Goal: Check status: Check status

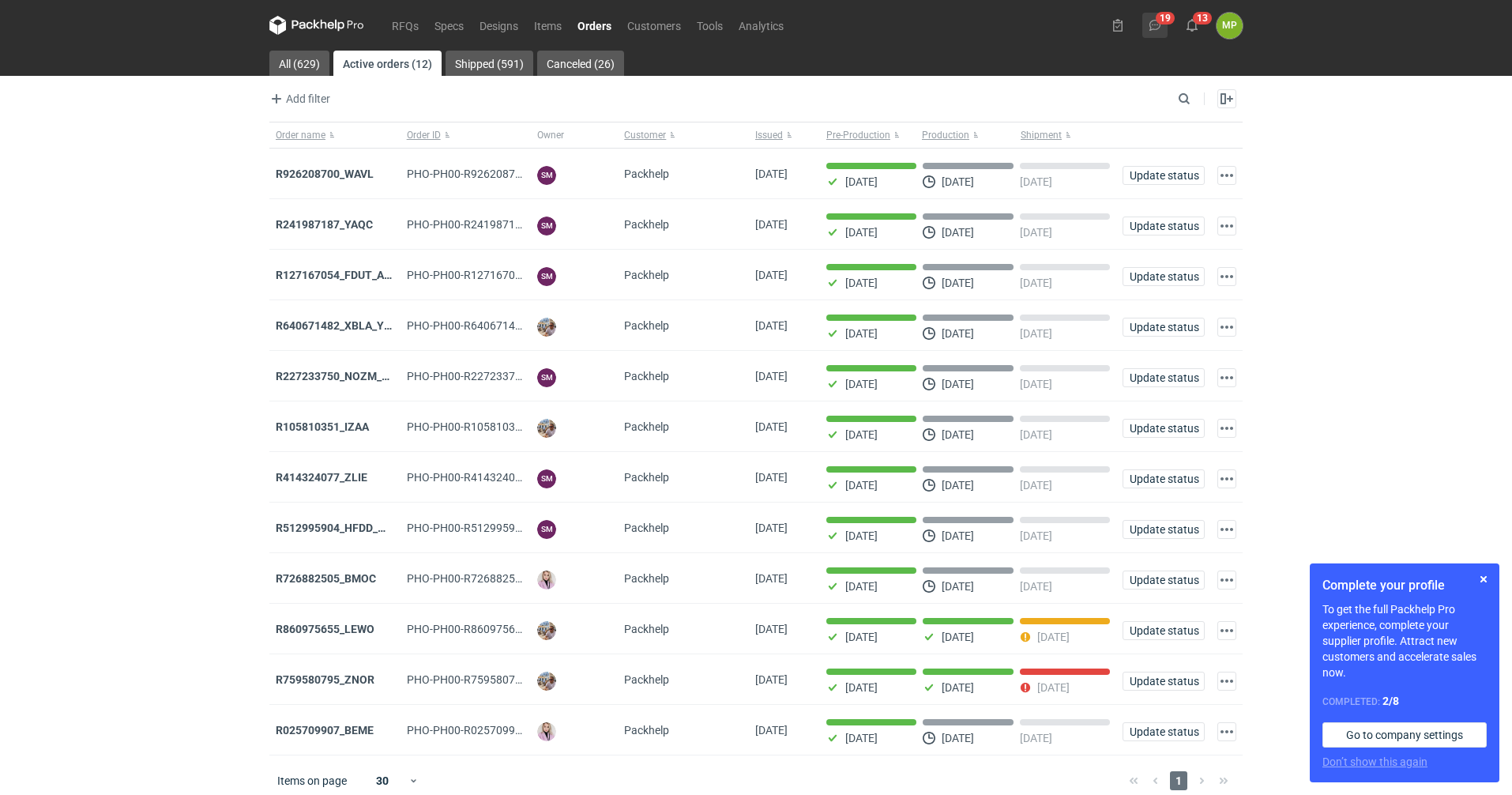
click at [1160, 26] on use at bounding box center [1155, 25] width 11 height 11
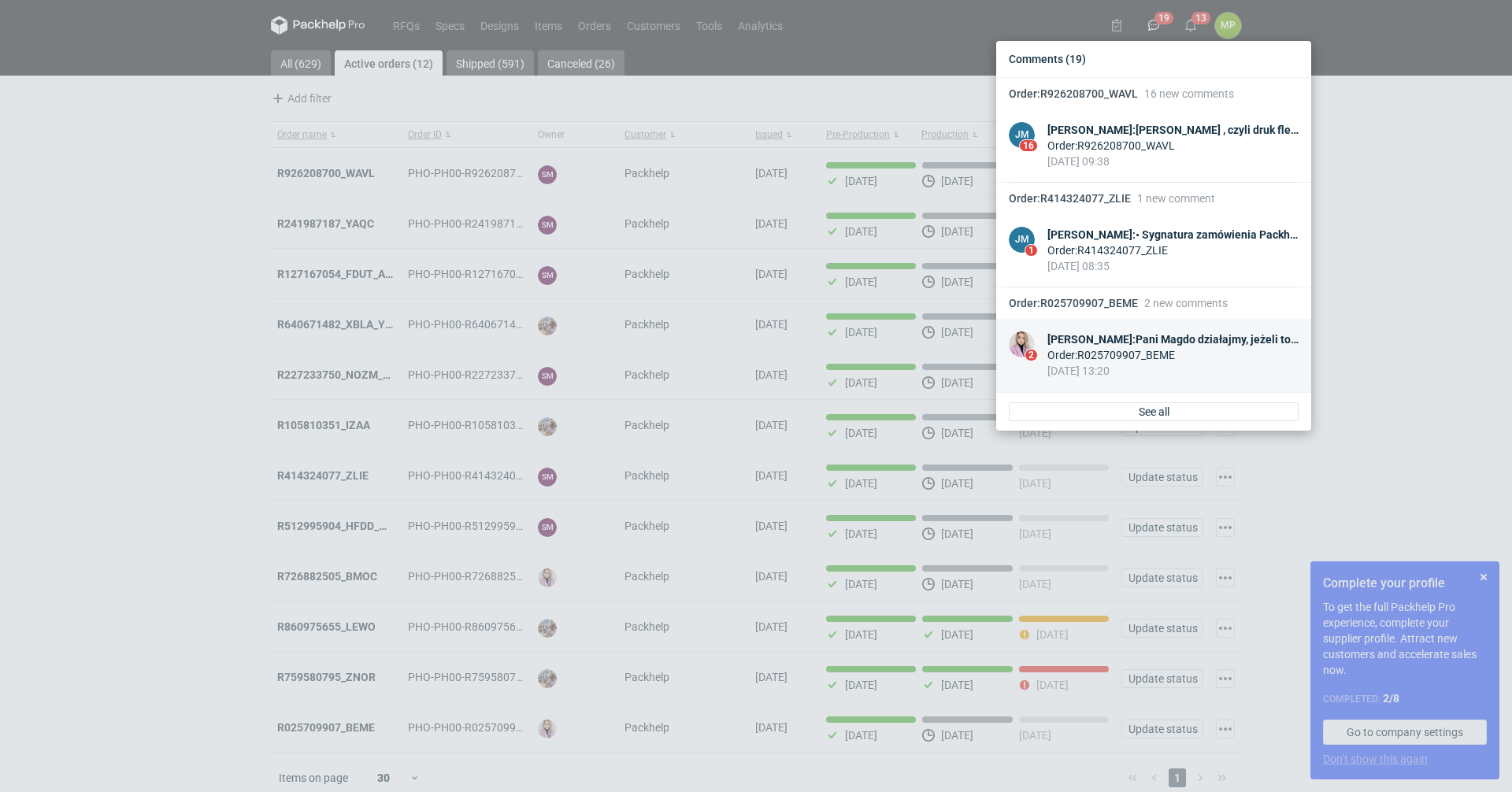
click at [1124, 376] on div "[DATE] 13:20" at bounding box center [1173, 370] width 251 height 15
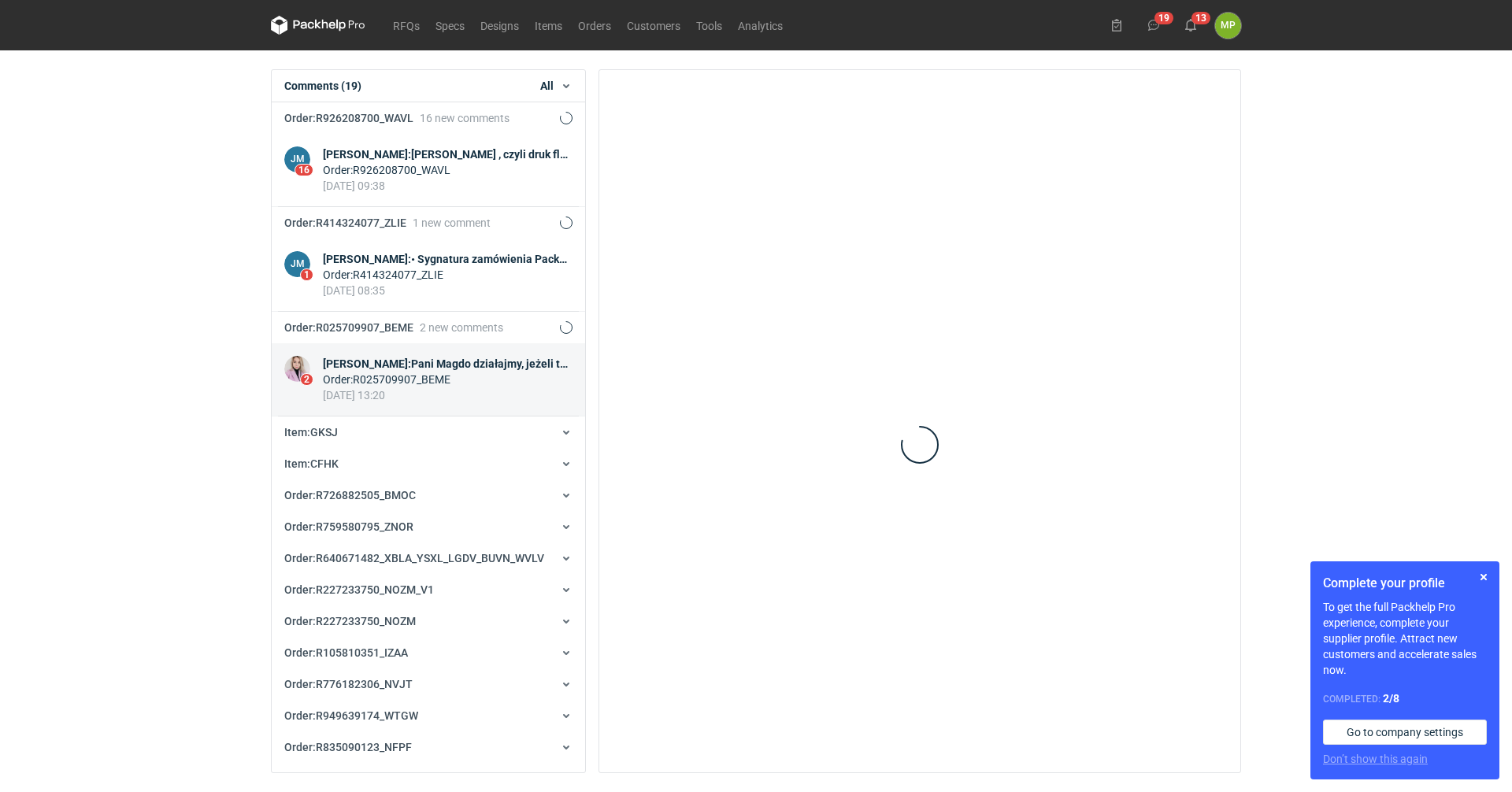
scroll to position [241, 0]
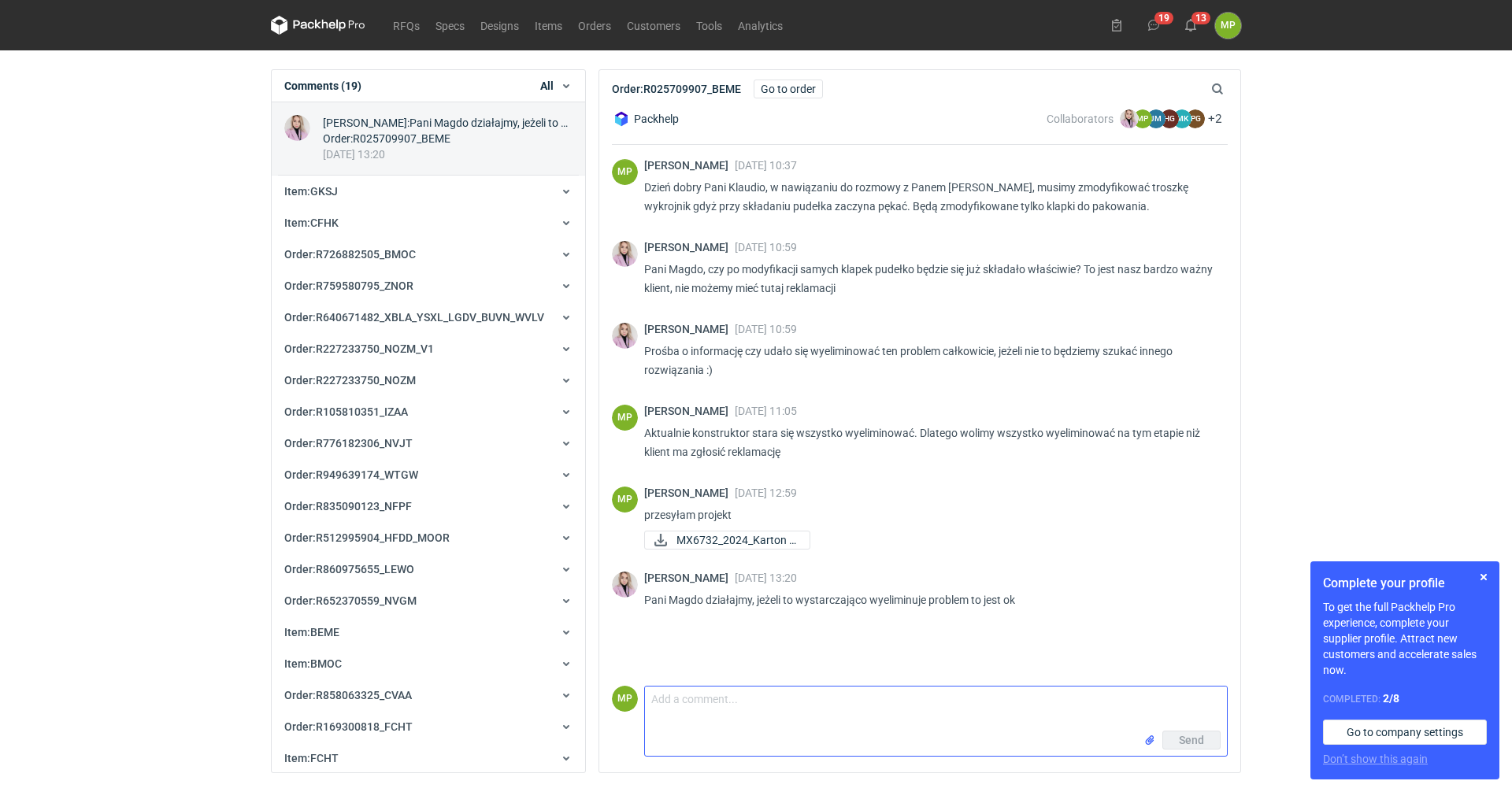
click at [827, 704] on textarea "Comment message" at bounding box center [936, 709] width 582 height 44
click at [977, 316] on div "[PERSON_NAME] [DATE] 10:59 Prośba o informację czy udało się wyeliminować ten p…" at bounding box center [920, 354] width 616 height 82
click at [1160, 33] on button "19" at bounding box center [1154, 24] width 25 height 25
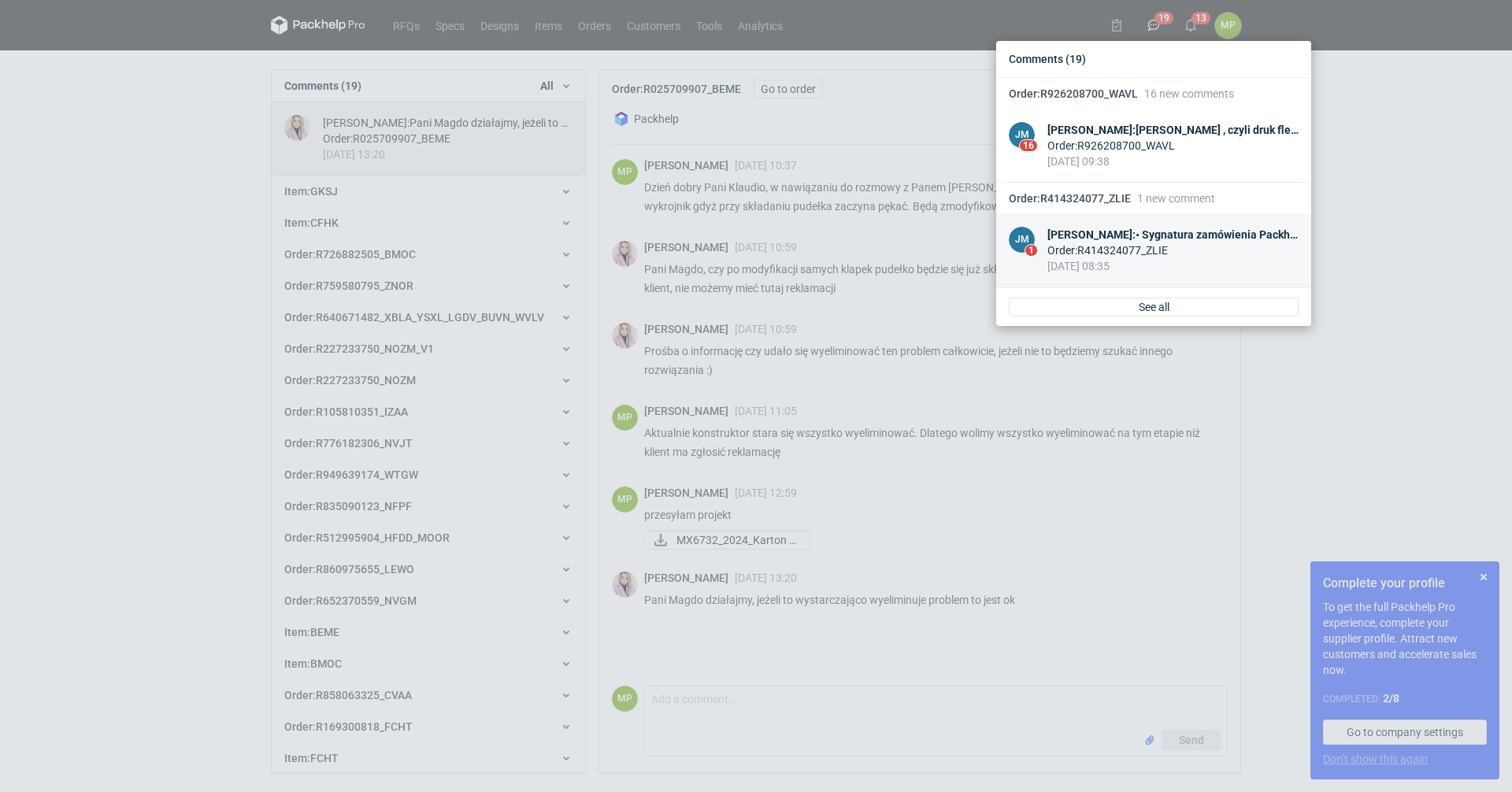
click at [1068, 263] on div "[DATE] 08:35" at bounding box center [1173, 266] width 251 height 15
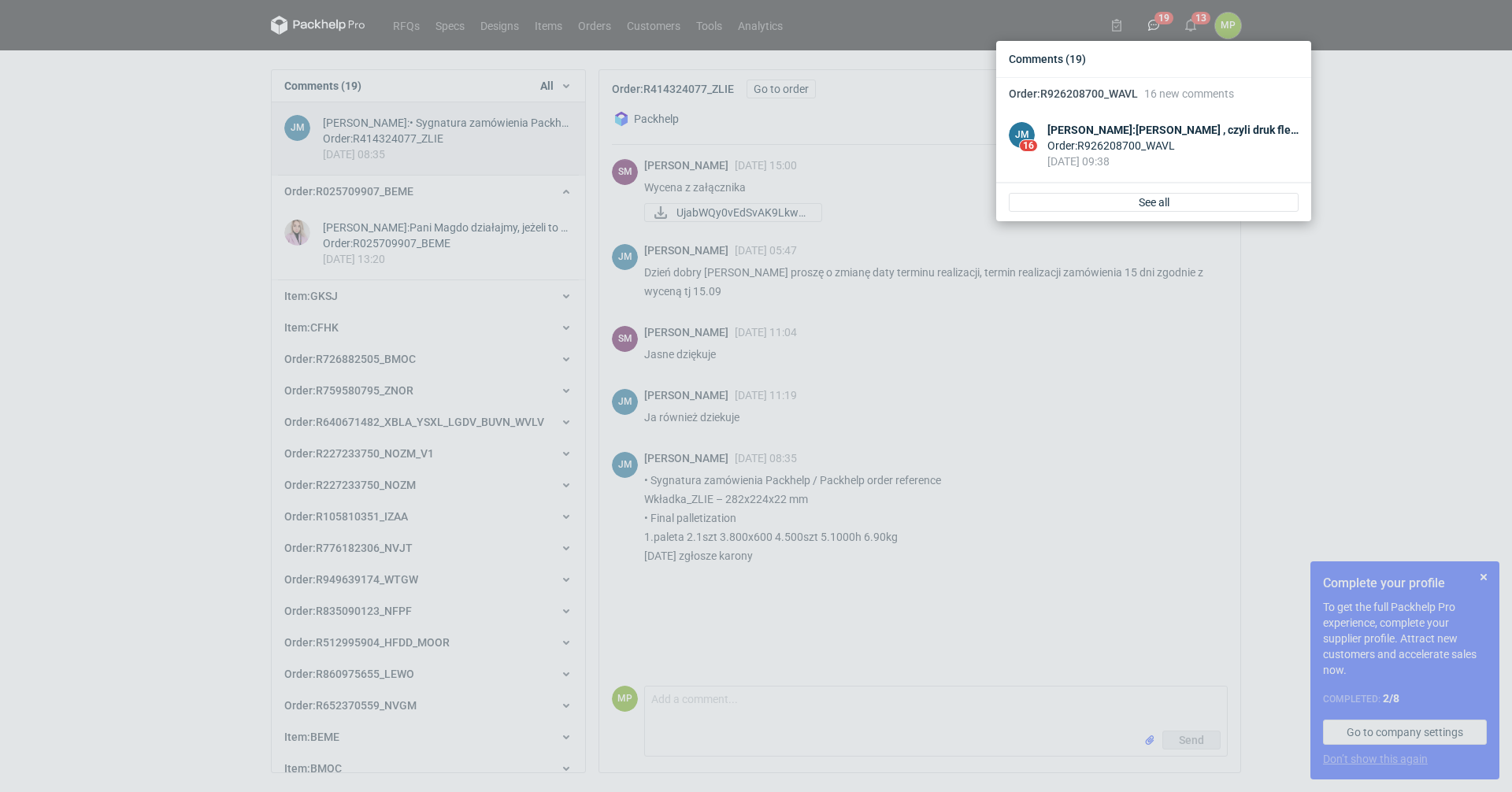
click at [982, 538] on div "Comments (19) Order : R926208700_WAVL 16 new comments JM 16 [PERSON_NAME] : [PE…" at bounding box center [756, 396] width 1512 height 792
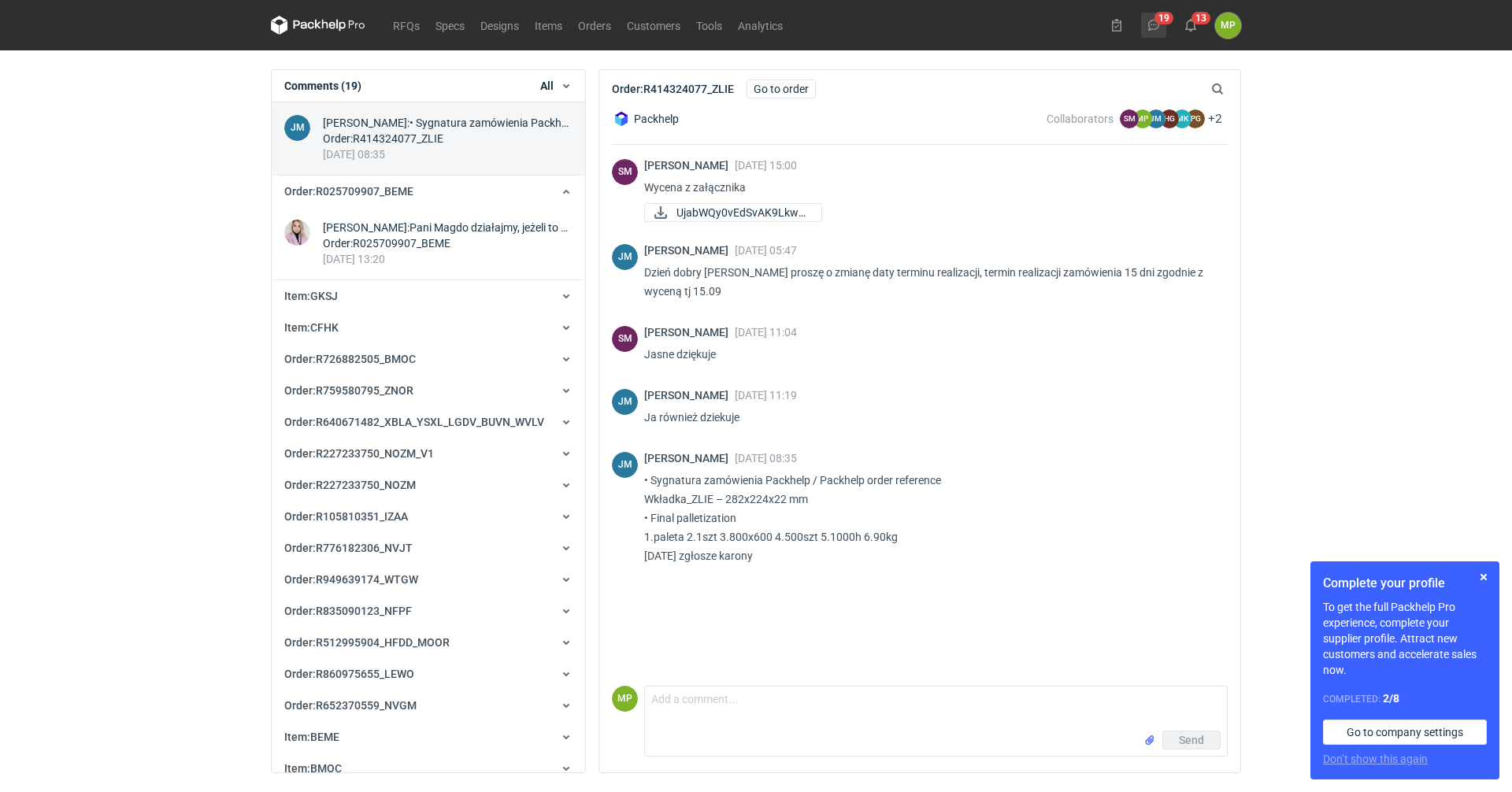
click at [1162, 25] on button "19" at bounding box center [1154, 24] width 25 height 25
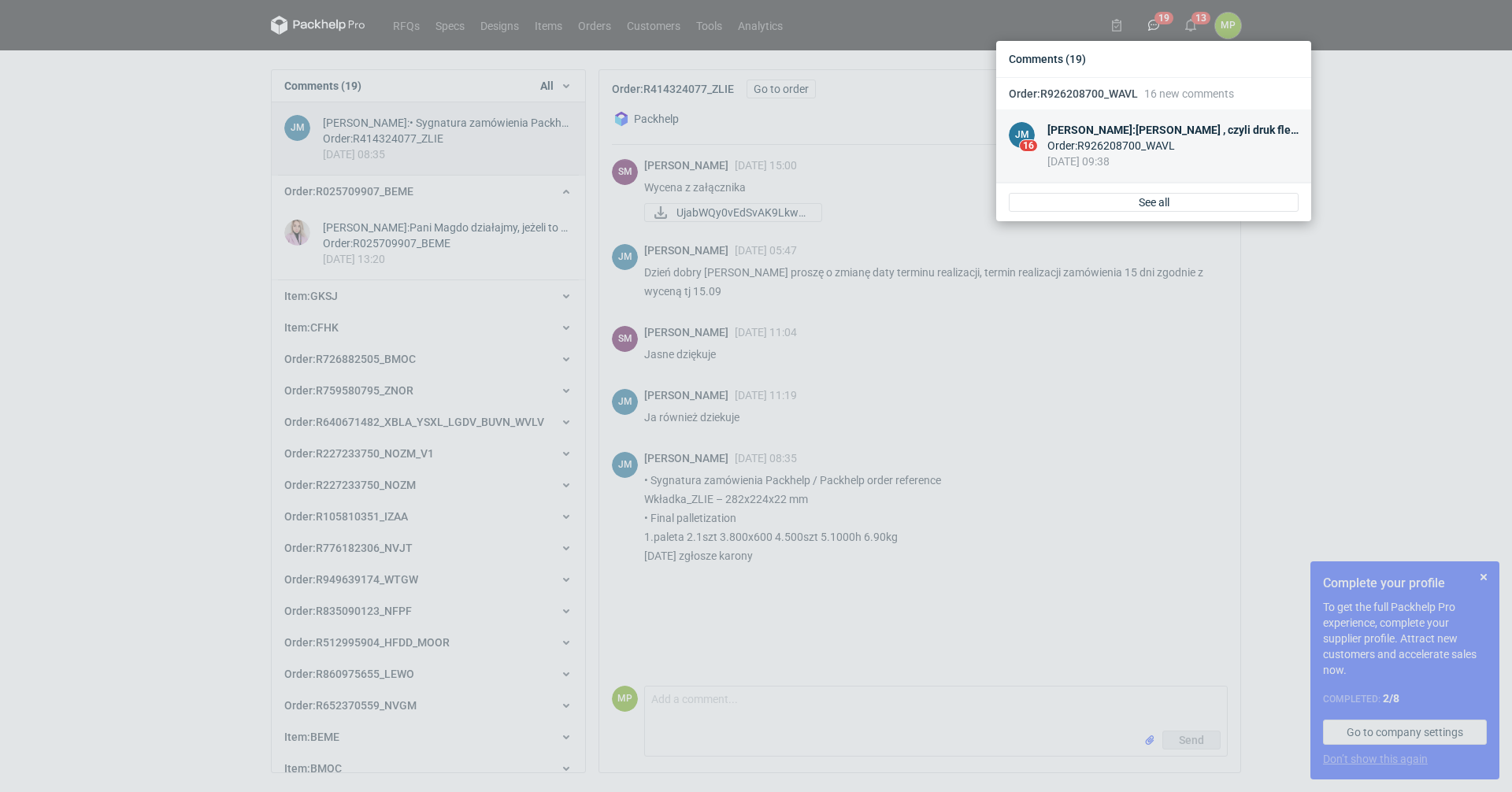
click at [1120, 139] on div "Order : R926208700_WAVL" at bounding box center [1173, 145] width 251 height 15
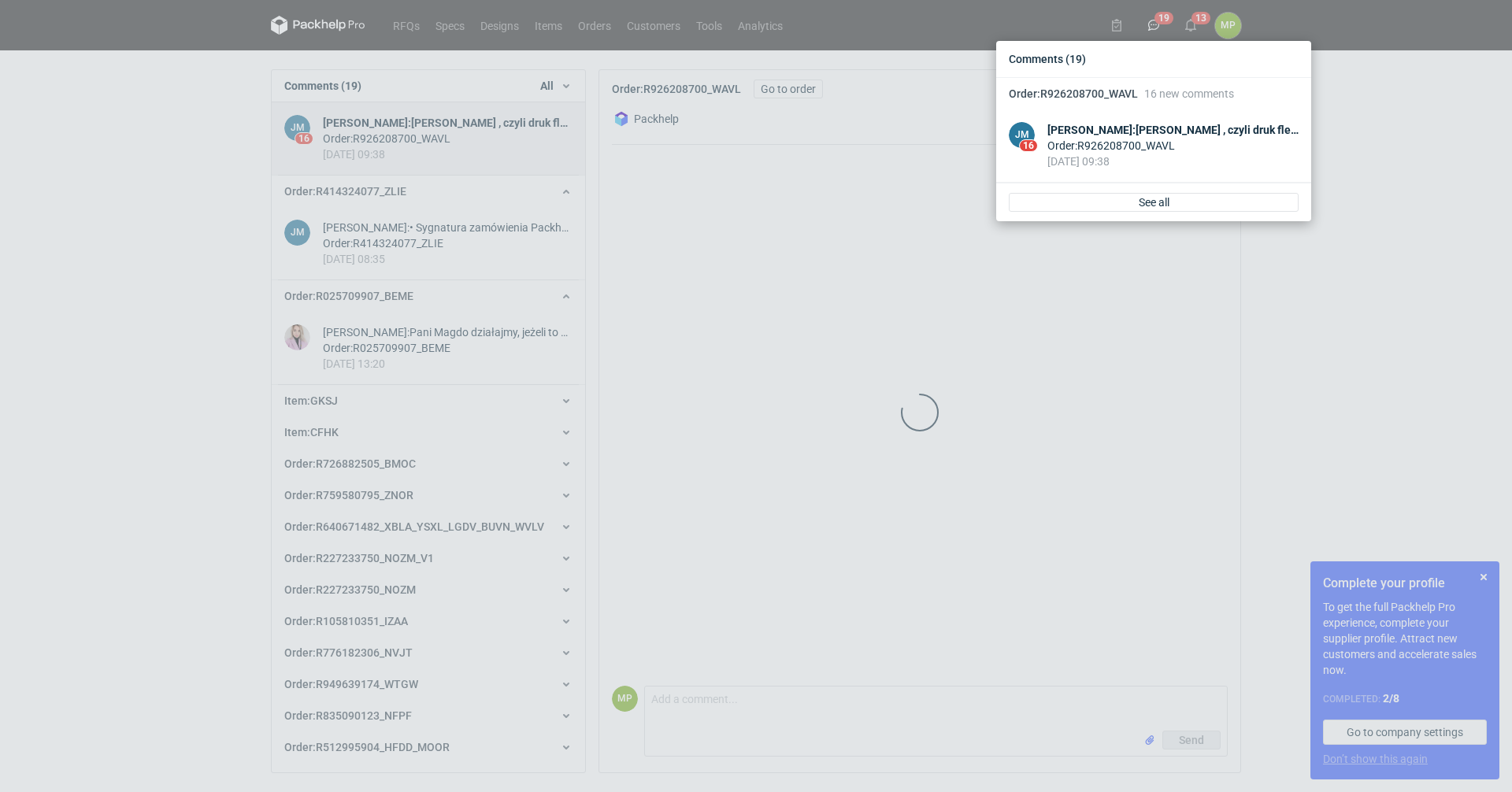
scroll to position [594, 0]
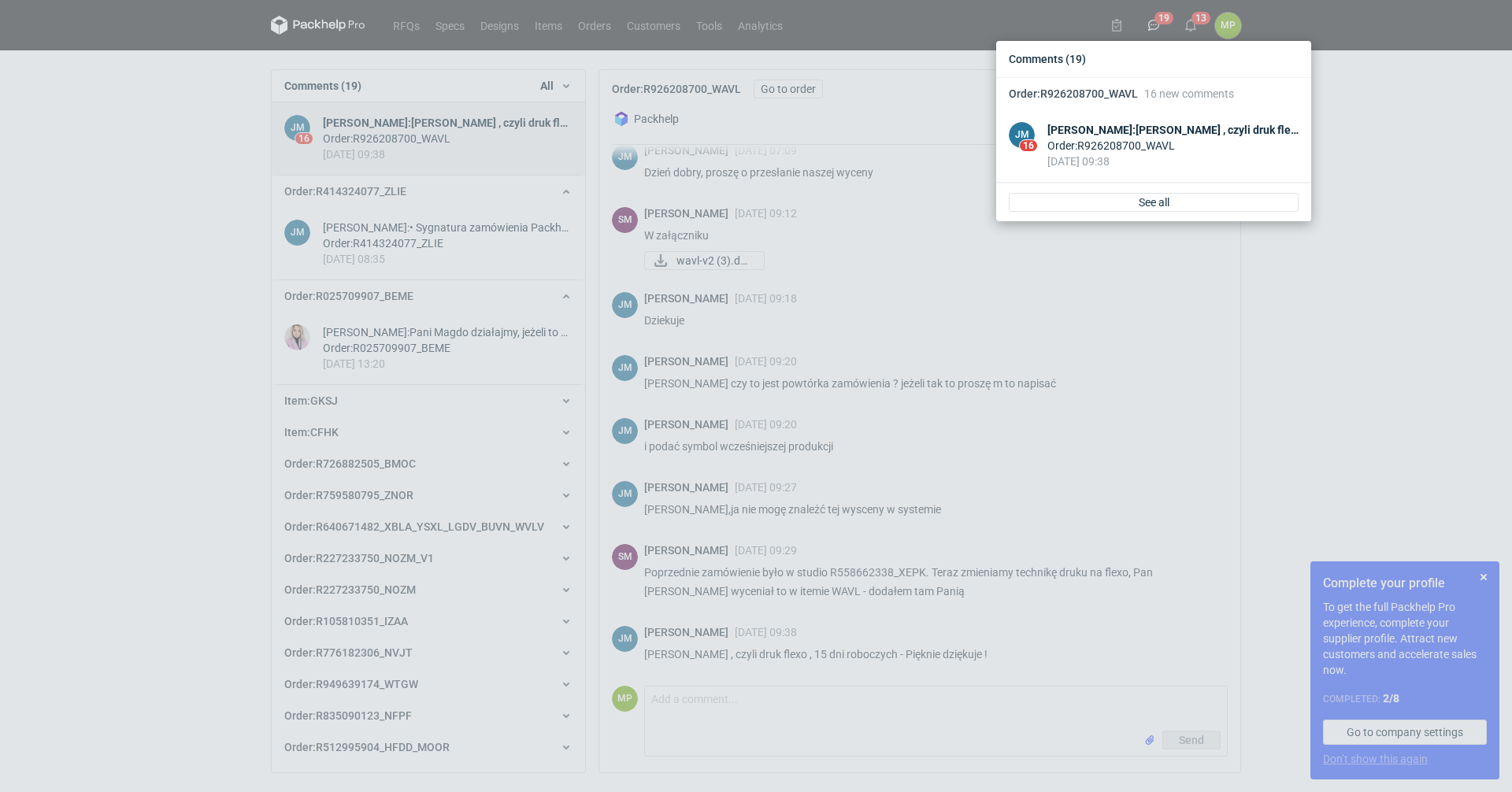
click at [1022, 294] on div "Comments (19) Order : R926208700_WAVL 16 new comments JM 16 [PERSON_NAME] : [PE…" at bounding box center [756, 396] width 1512 height 792
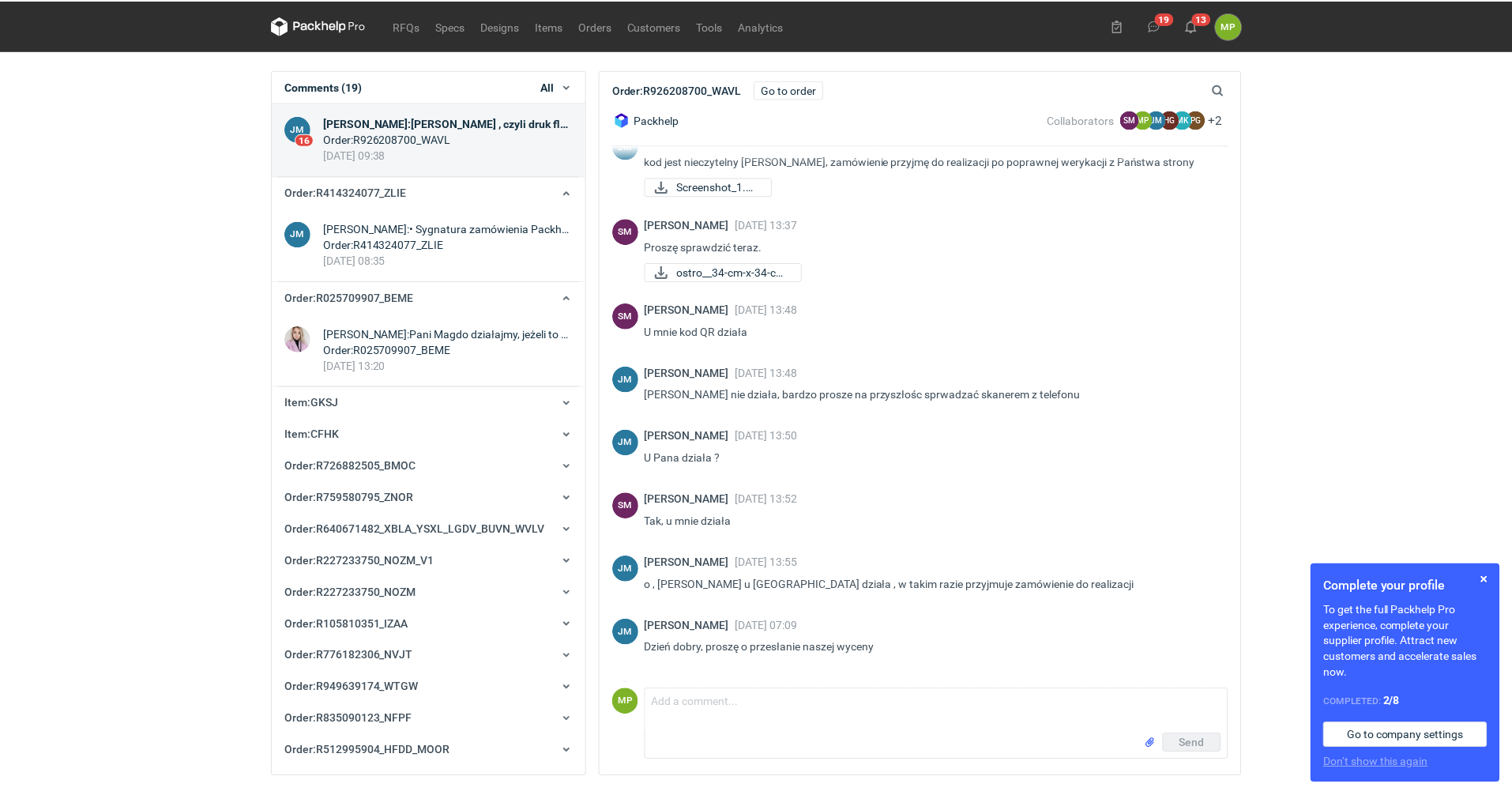
scroll to position [0, 0]
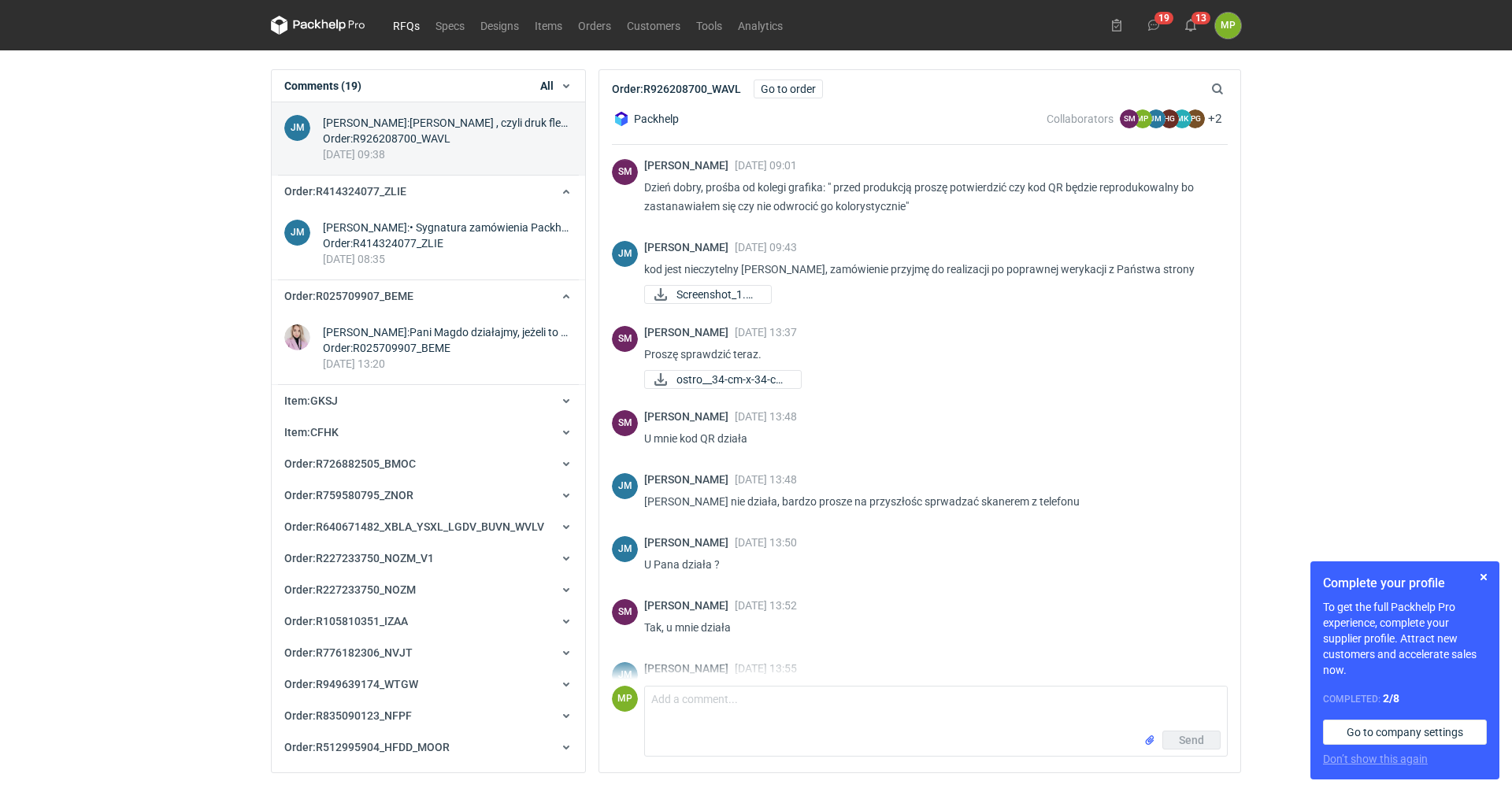
click at [409, 24] on link "RFQs" at bounding box center [406, 24] width 42 height 19
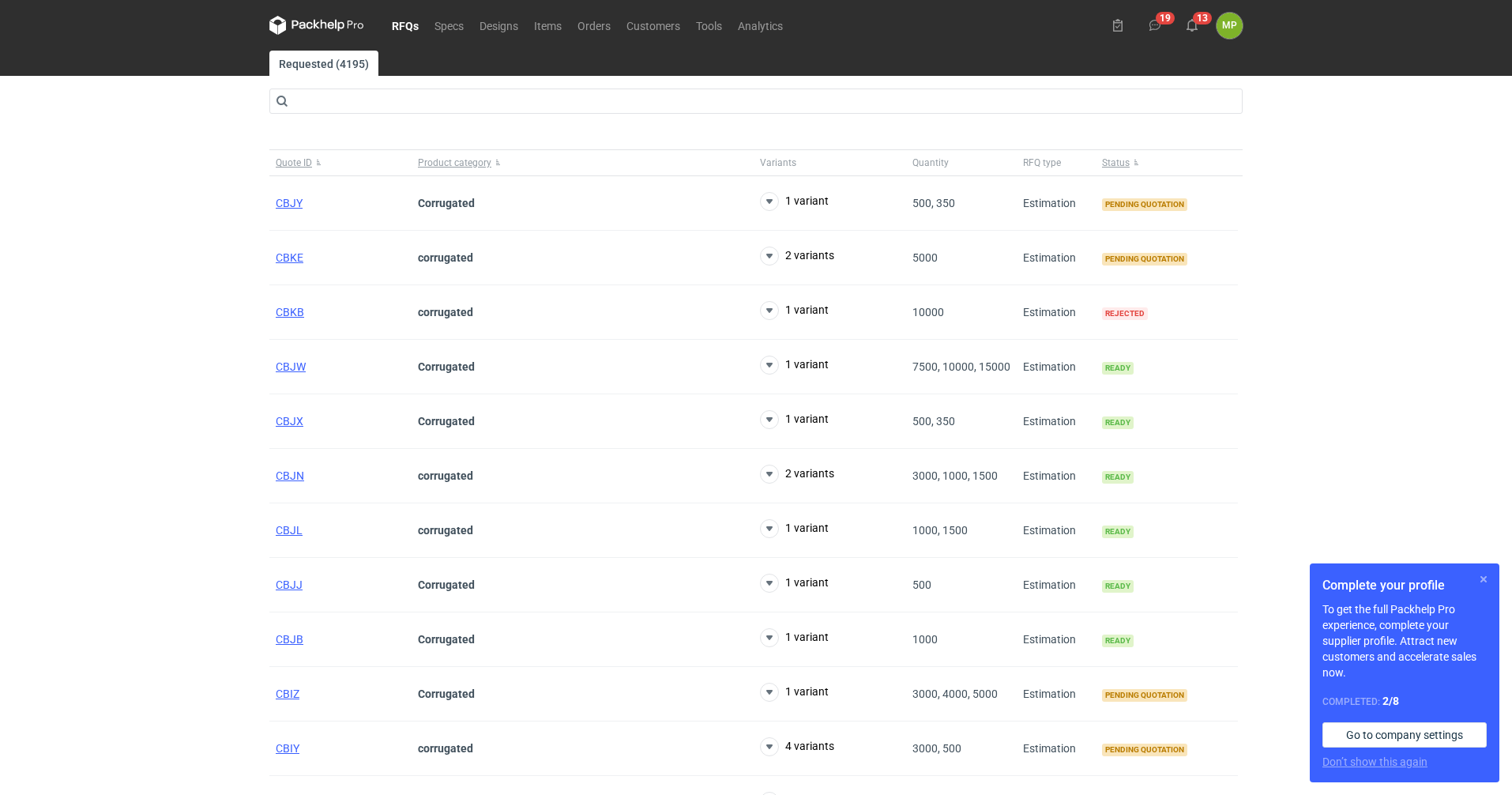
click at [1477, 580] on button "button" at bounding box center [1483, 579] width 19 height 19
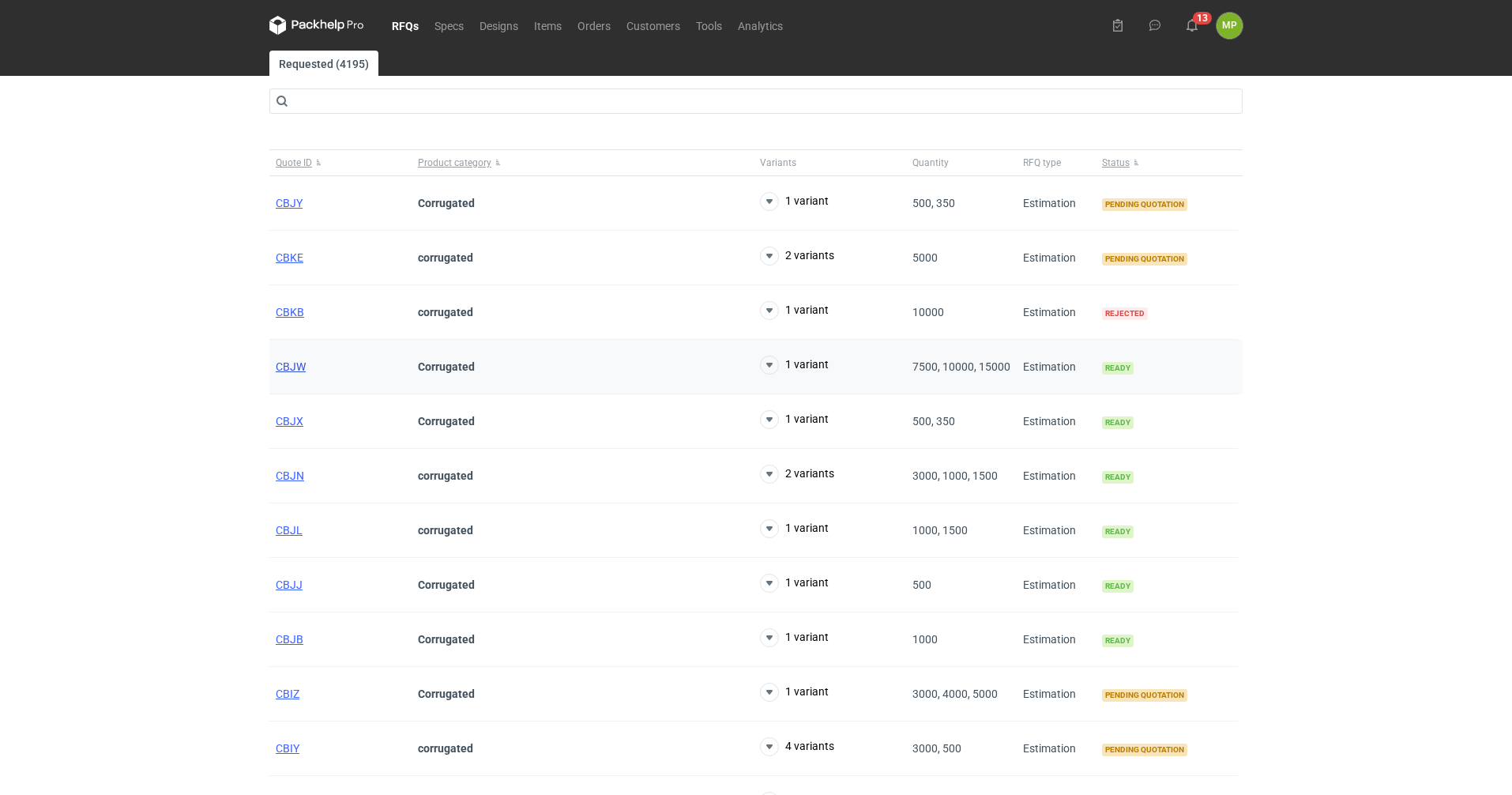
click at [294, 367] on span "CBJW" at bounding box center [291, 366] width 30 height 12
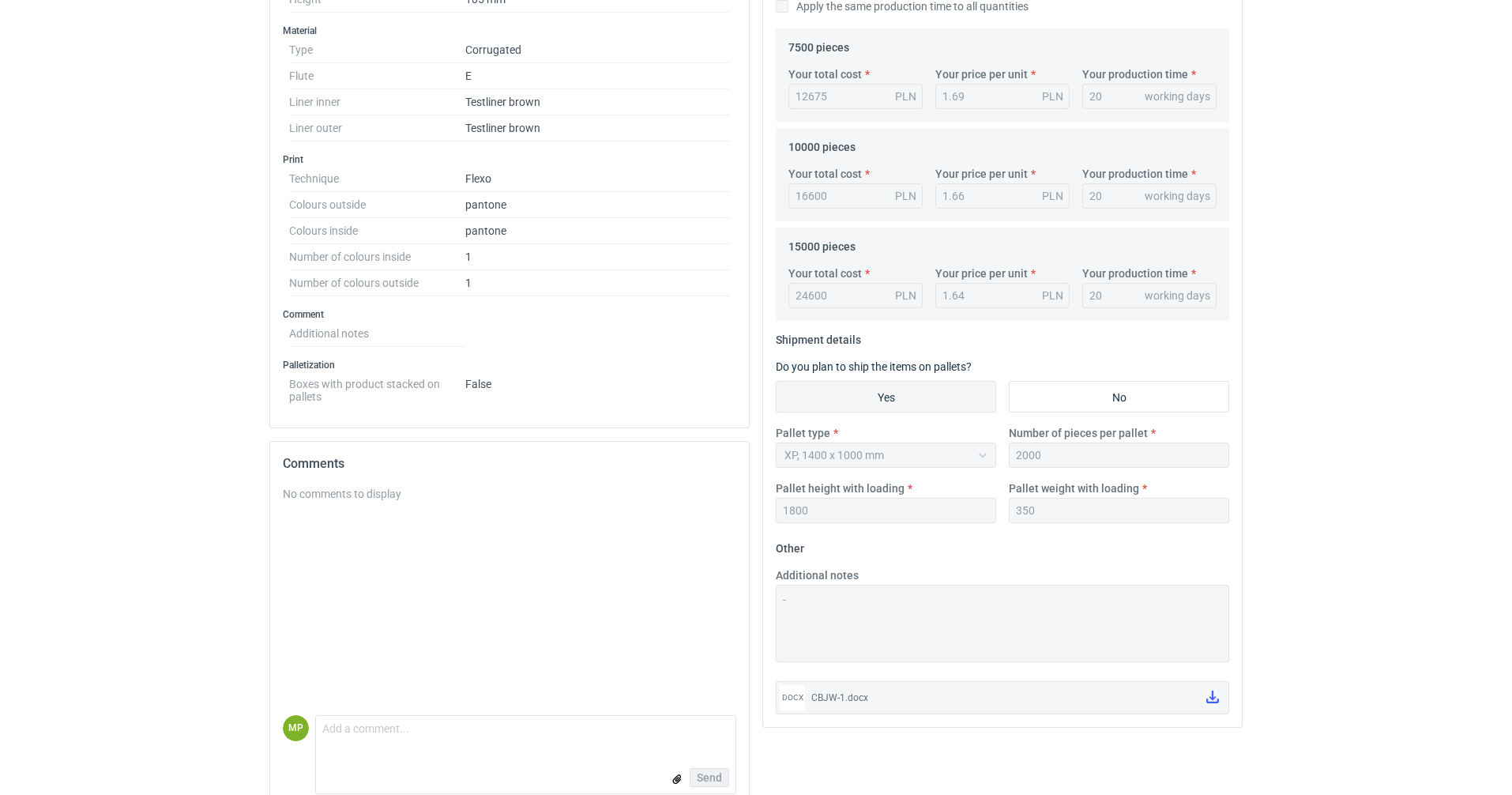
scroll to position [546, 0]
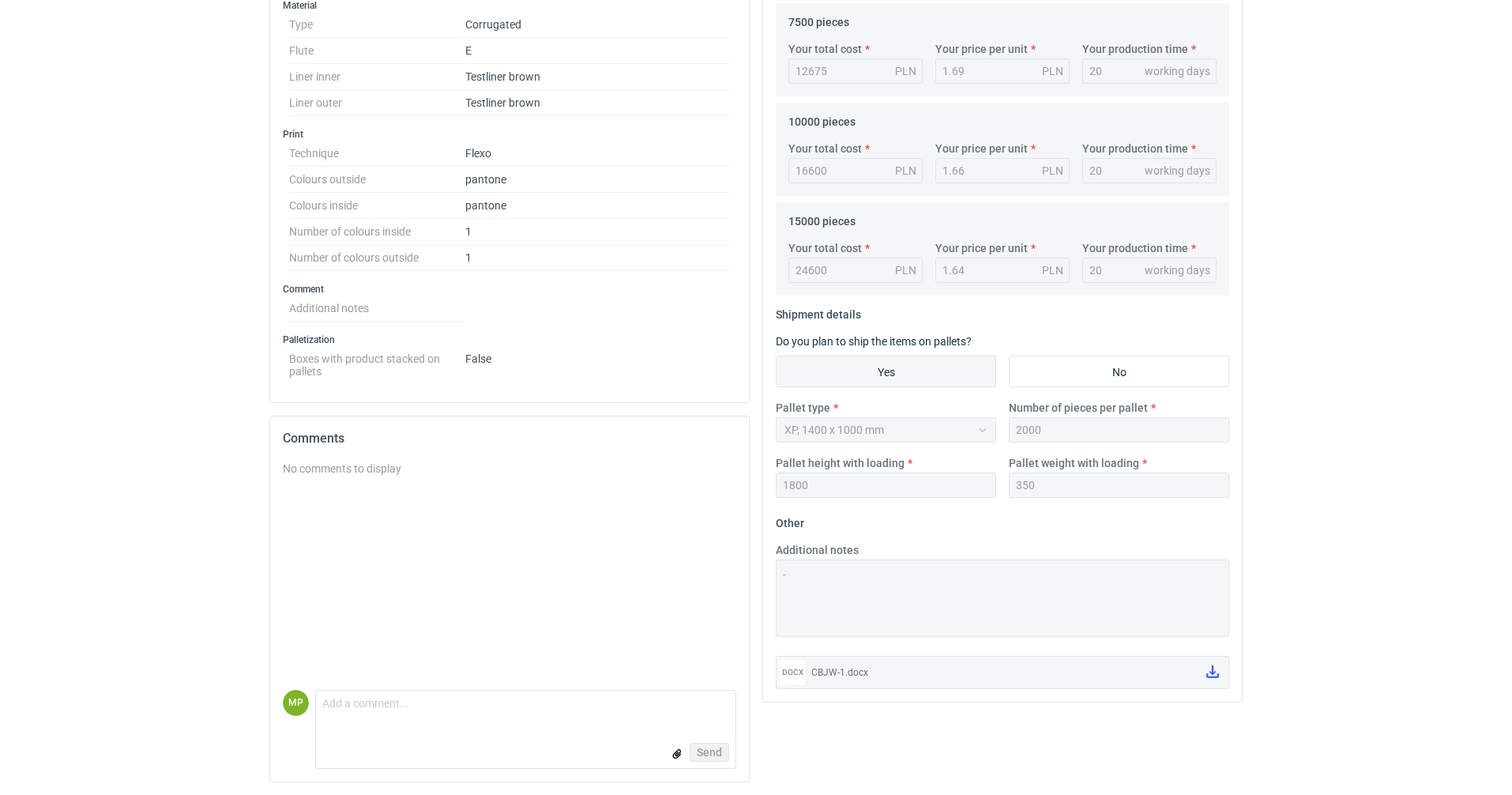
click at [834, 671] on div "CBJW-1.docx" at bounding box center [1002, 672] width 382 height 16
click at [1232, 681] on div "Your quote This RFQ is a request for quote estimation . This means it's a reque…" at bounding box center [1002, 169] width 479 height 1066
click at [1221, 678] on link at bounding box center [1212, 672] width 25 height 27
drag, startPoint x: 530, startPoint y: 501, endPoint x: 673, endPoint y: 420, distance: 164.3
click at [532, 499] on div "No comments to display" at bounding box center [510, 576] width 454 height 229
